Goal: Navigation & Orientation: Find specific page/section

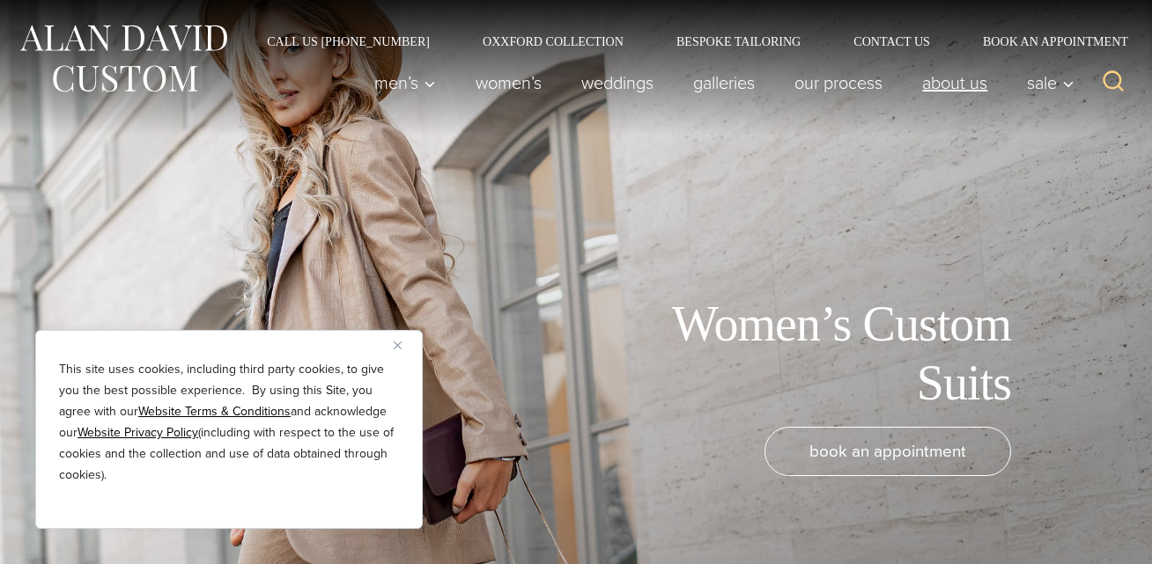
click at [976, 89] on link "About Us" at bounding box center [955, 82] width 105 height 35
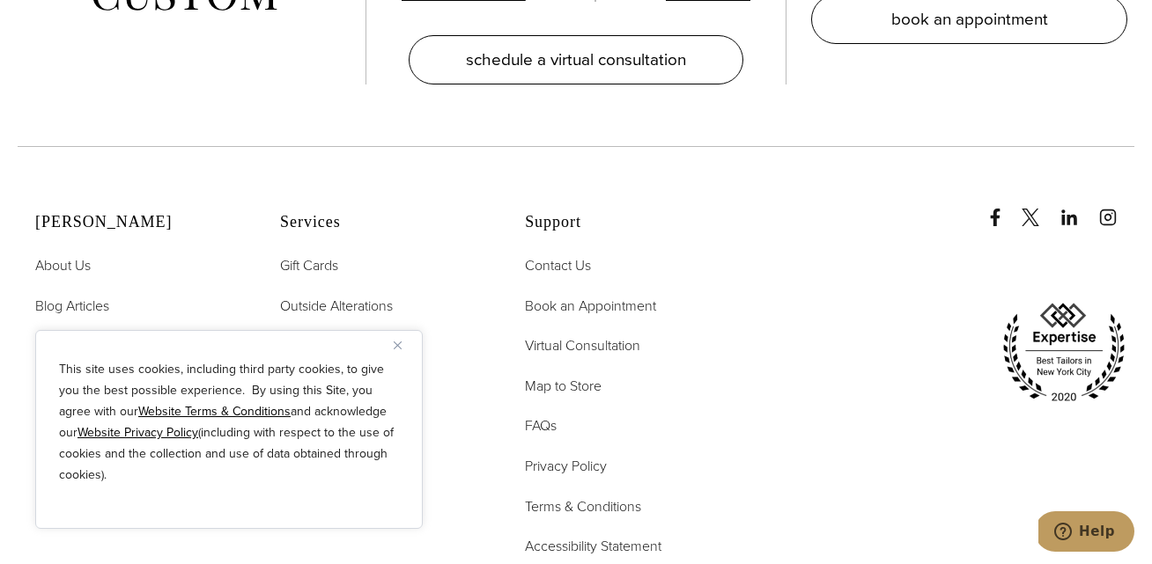
scroll to position [6849, 0]
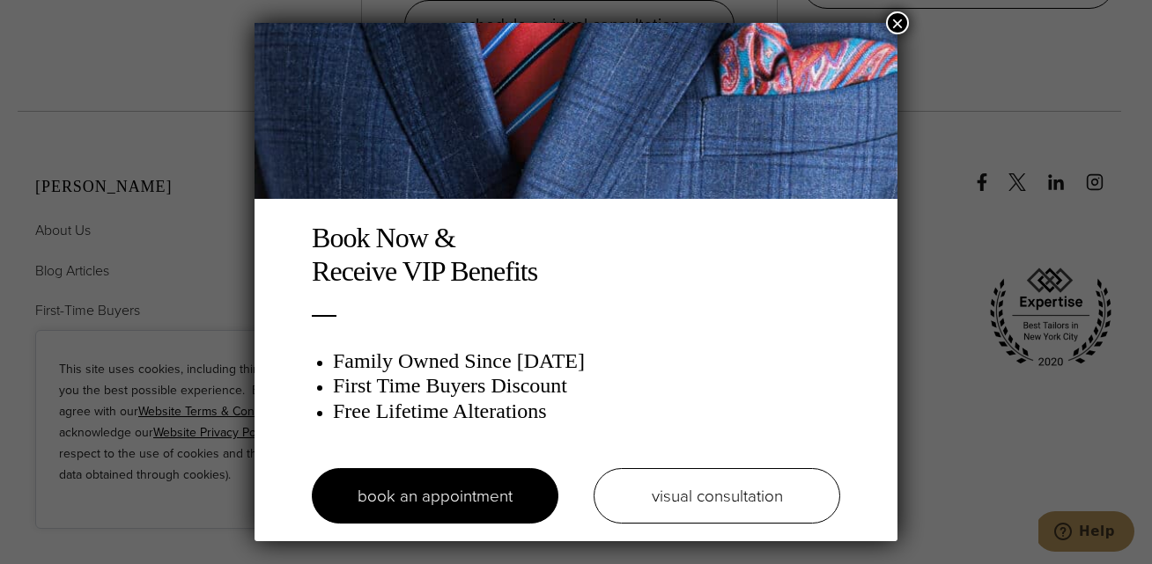
click at [183, 160] on div "Book Now & Receive VIP Benefits Family Owned Since 1913 First Time Buyers Disco…" at bounding box center [576, 282] width 1152 height 564
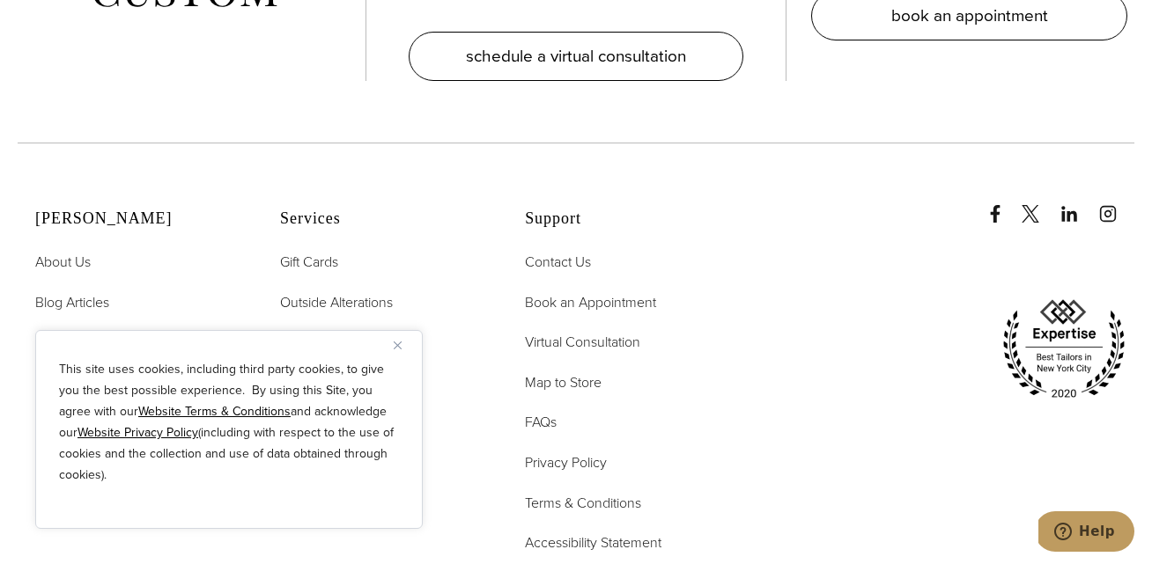
click at [398, 345] on img "Close" at bounding box center [398, 346] width 8 height 8
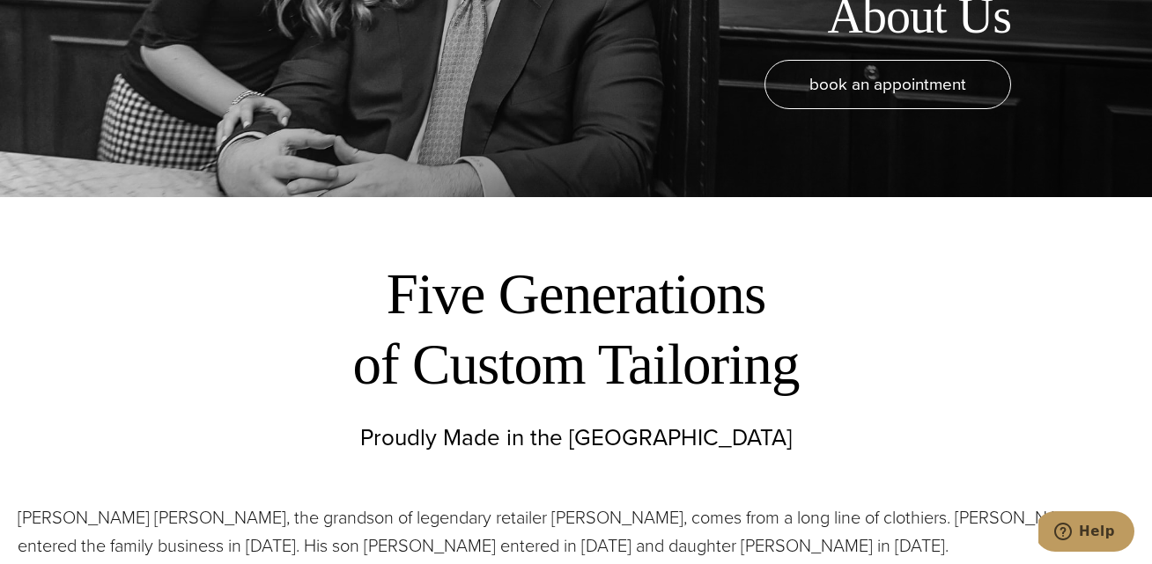
scroll to position [0, 0]
